Goal: Entertainment & Leisure: Consume media (video, audio)

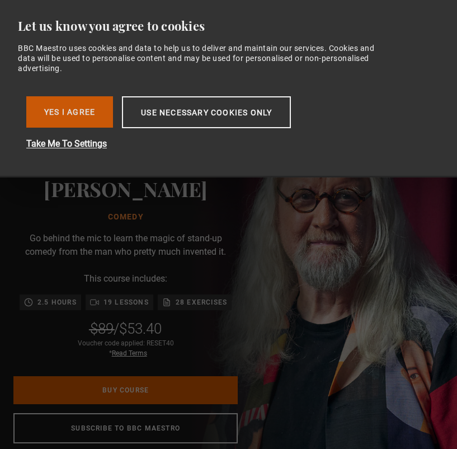
click at [90, 110] on button "Yes I Agree" at bounding box center [69, 111] width 87 height 31
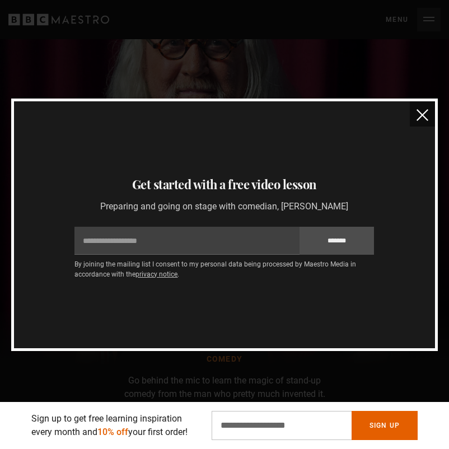
scroll to position [4, 0]
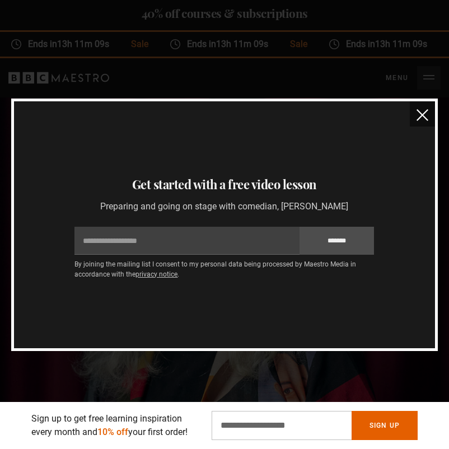
click at [425, 116] on img "close" at bounding box center [423, 115] width 12 height 12
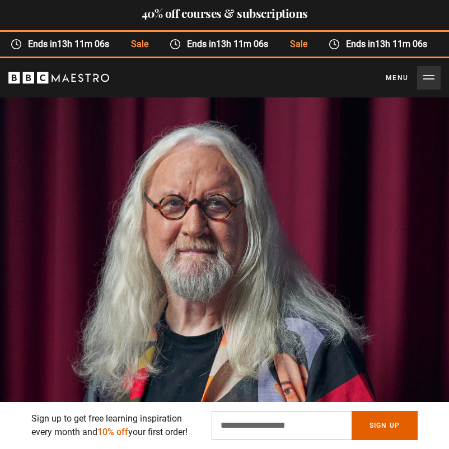
scroll to position [0, 381]
click at [429, 79] on button "Menu Close" at bounding box center [413, 78] width 55 height 24
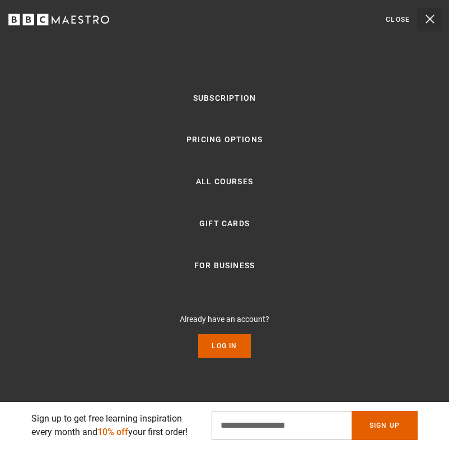
click at [429, 17] on button "Menu Close" at bounding box center [413, 20] width 55 height 24
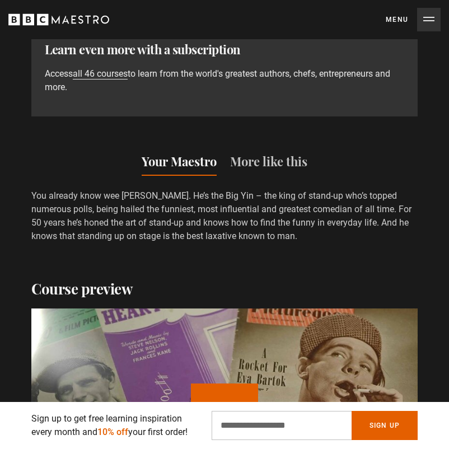
scroll to position [1423, 0]
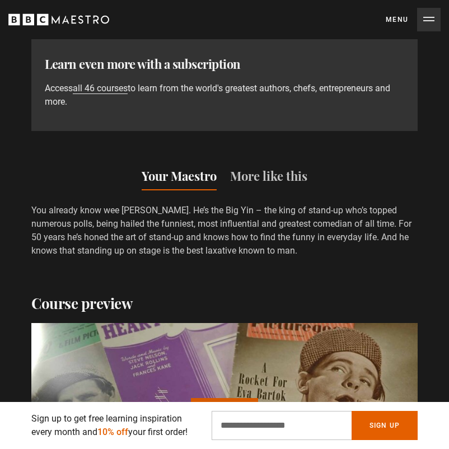
click at [214, 398] on button "Play Course overview for Comedy with [PERSON_NAME] Watch preview" at bounding box center [224, 431] width 67 height 67
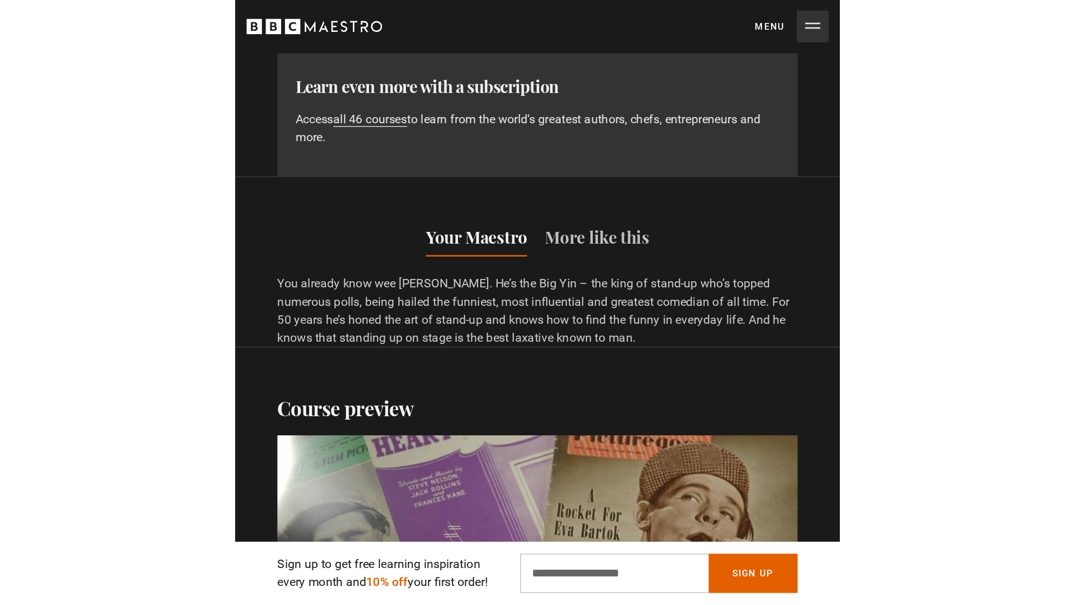
scroll to position [0, 2855]
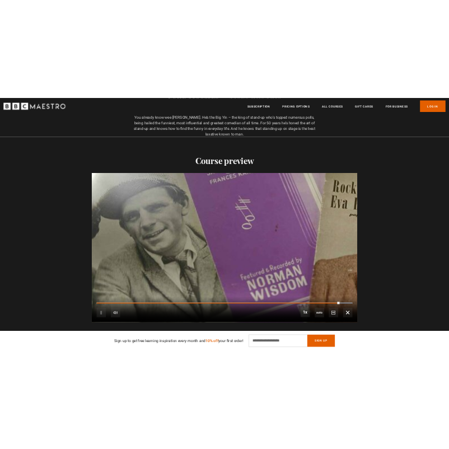
scroll to position [0, 2493]
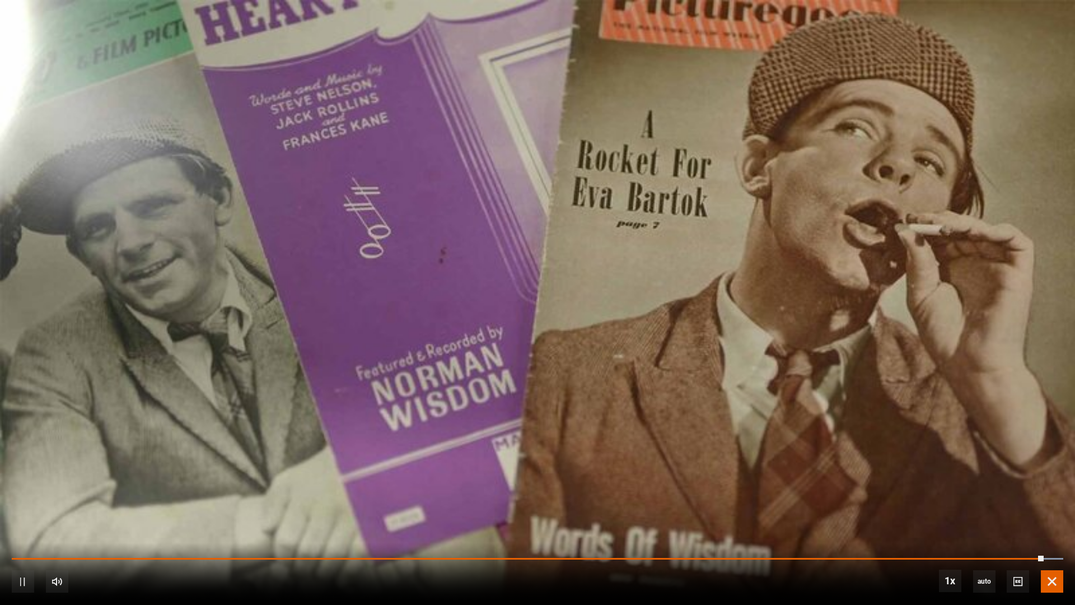
click at [457, 448] on span "Video Player" at bounding box center [1052, 581] width 22 height 22
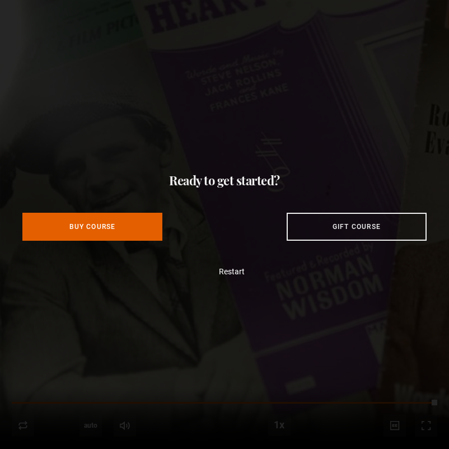
scroll to position [0, 3616]
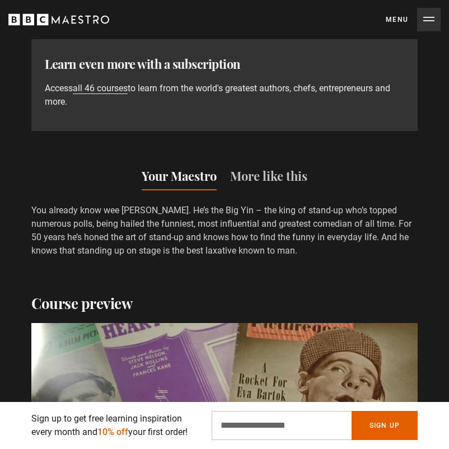
scroll to position [0, 0]
click at [428, 19] on button "Menu Close" at bounding box center [413, 20] width 55 height 24
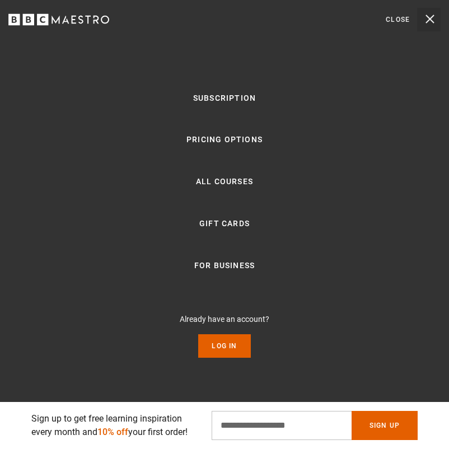
scroll to position [0, 190]
click at [431, 17] on button "Menu Close" at bounding box center [413, 20] width 55 height 24
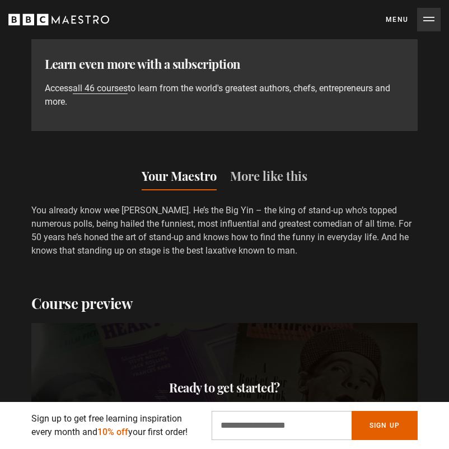
scroll to position [0, 1332]
